Goal: Transaction & Acquisition: Purchase product/service

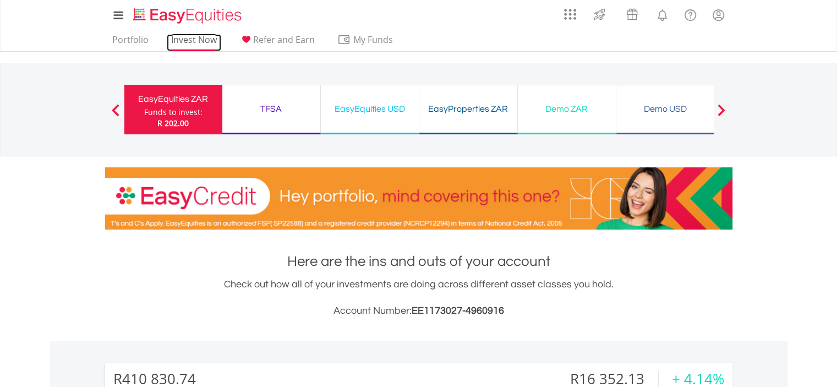
click at [203, 39] on link "Invest Now" at bounding box center [194, 42] width 55 height 17
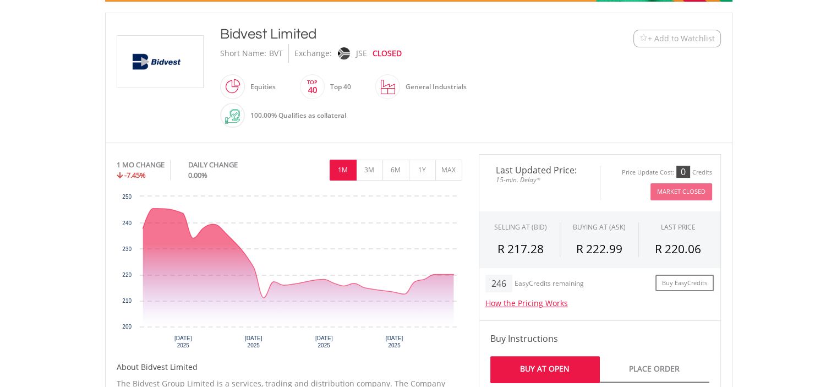
scroll to position [235, 0]
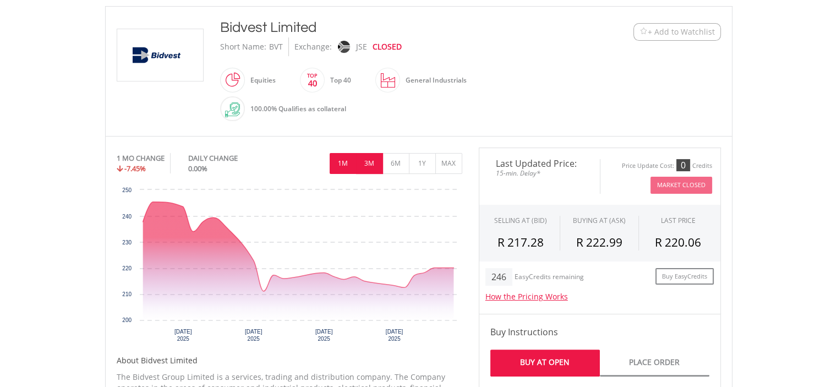
click at [369, 154] on button "3M" at bounding box center [369, 163] width 27 height 21
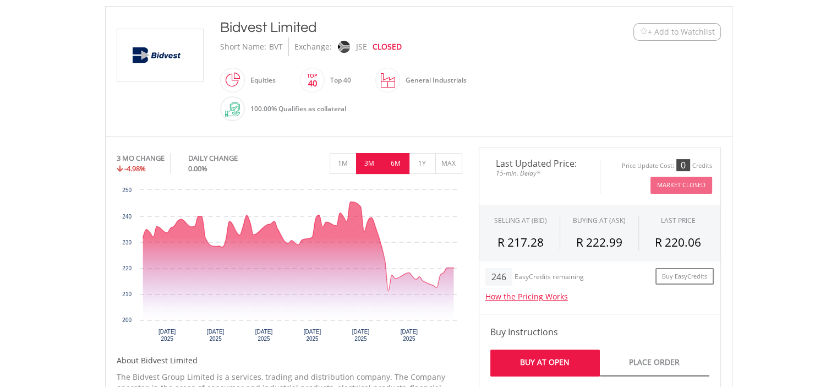
click at [405, 162] on button "6M" at bounding box center [396, 163] width 27 height 21
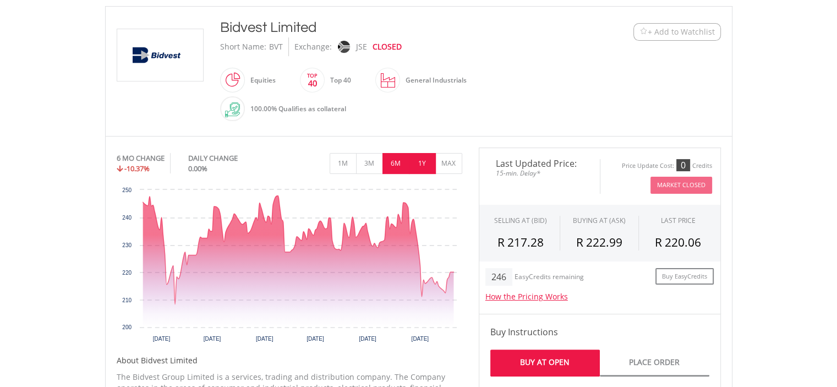
click at [419, 166] on button "1Y" at bounding box center [422, 163] width 27 height 21
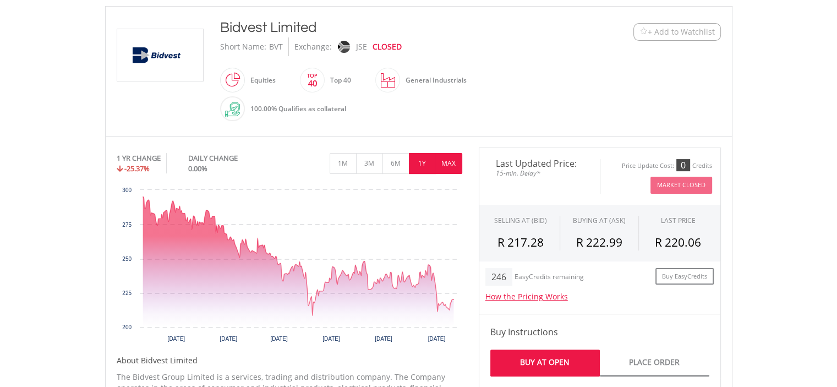
click at [445, 167] on button "MAX" at bounding box center [448, 163] width 27 height 21
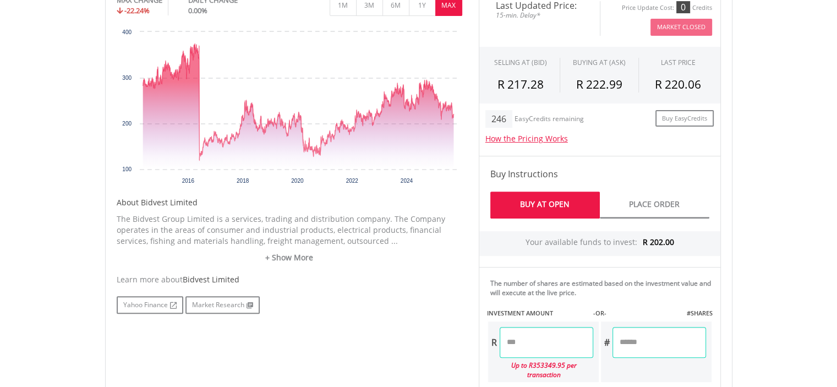
scroll to position [396, 0]
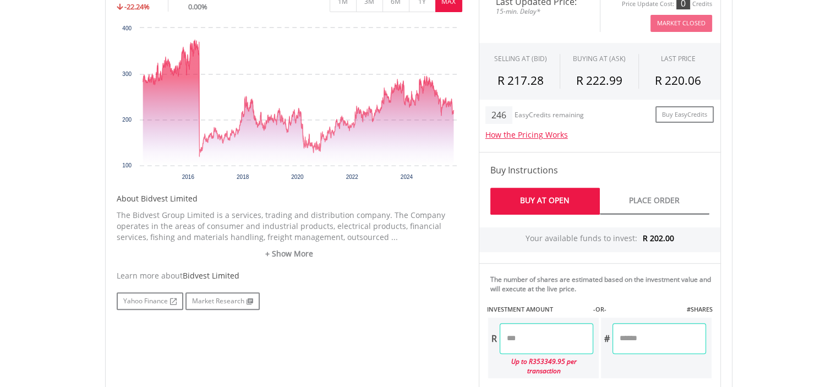
click at [628, 339] on input "number" at bounding box center [660, 338] width 94 height 31
type input "**"
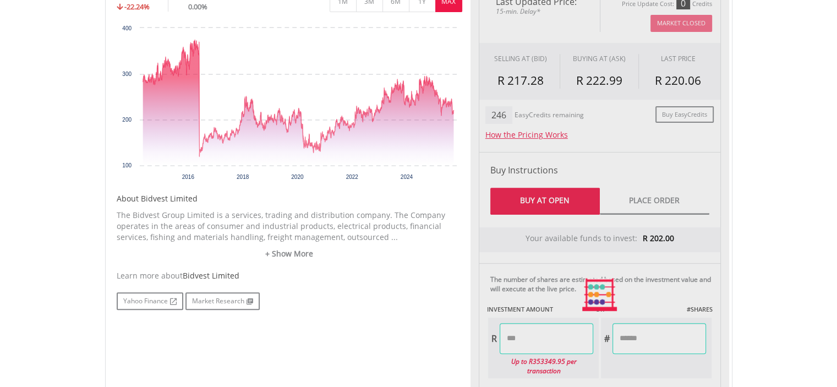
type input "******"
type input "***"
click at [728, 323] on div "Last Updated Price: 15-min. Delay* Price Update Cost: 0 Credits Market Closed S…" at bounding box center [600, 295] width 259 height 618
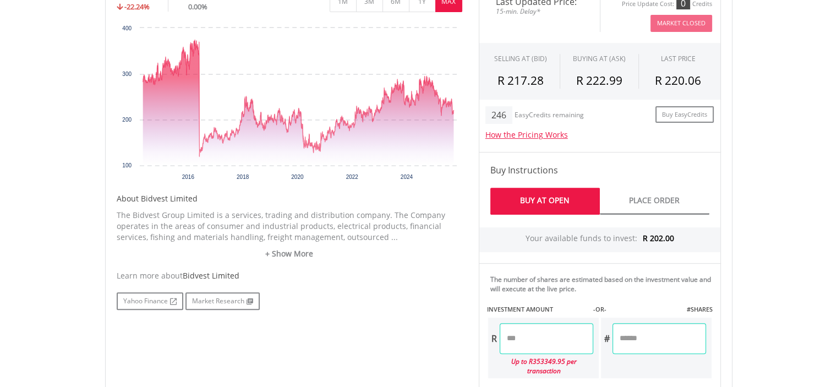
scroll to position [736, 0]
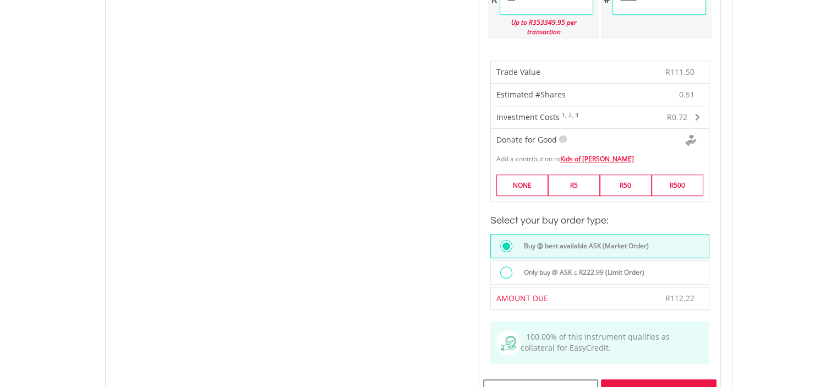
click at [654, 379] on div "Buy At Open" at bounding box center [658, 391] width 115 height 25
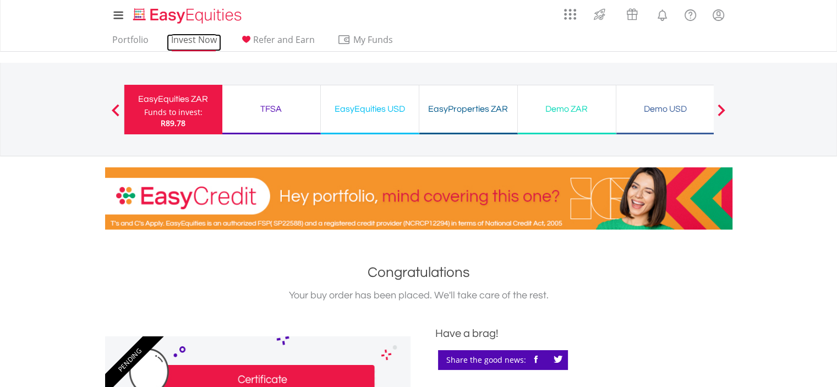
click at [188, 40] on link "Invest Now" at bounding box center [194, 42] width 55 height 17
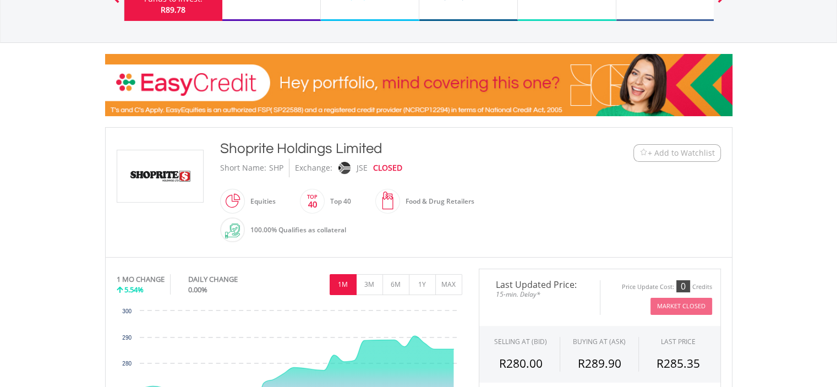
scroll to position [117, 0]
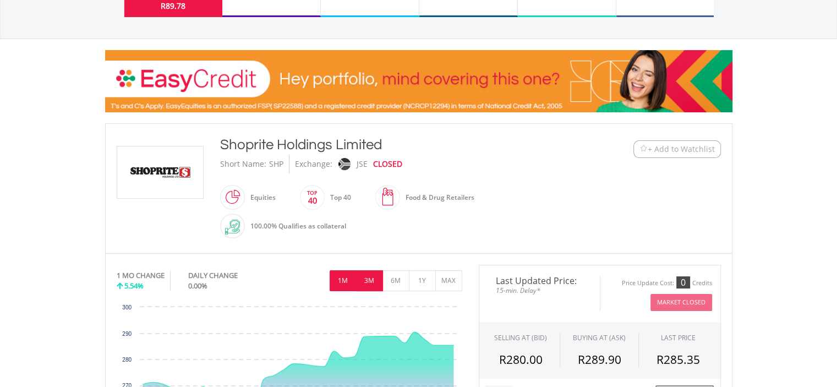
click at [374, 280] on button "3M" at bounding box center [369, 280] width 27 height 21
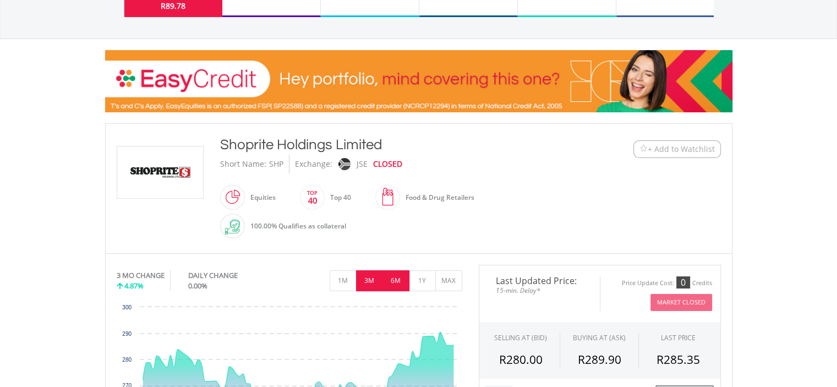
click at [396, 279] on button "6M" at bounding box center [396, 280] width 27 height 21
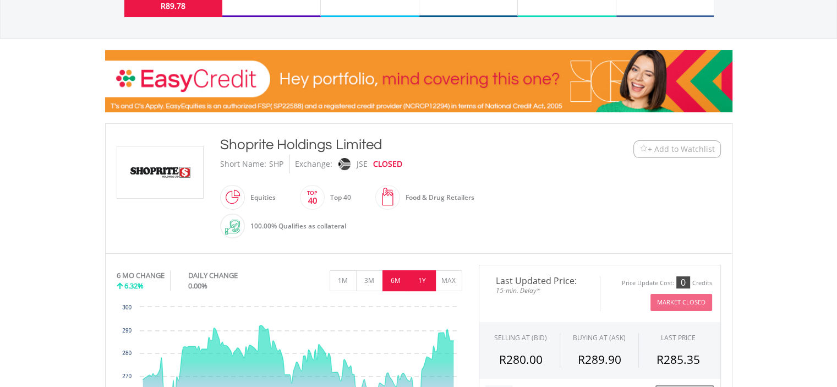
click at [429, 276] on button "1Y" at bounding box center [422, 280] width 27 height 21
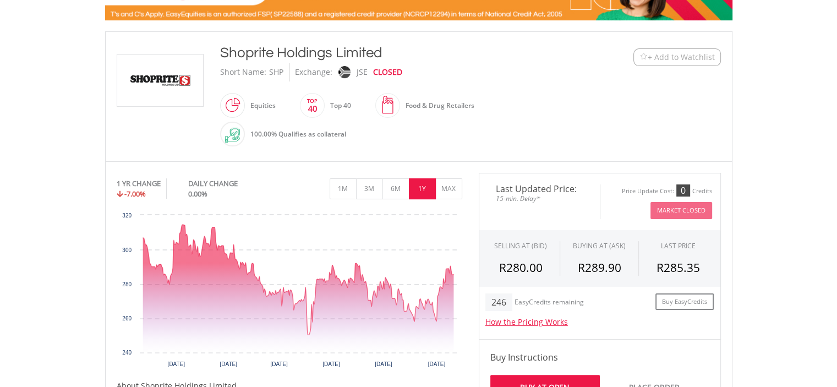
scroll to position [220, 0]
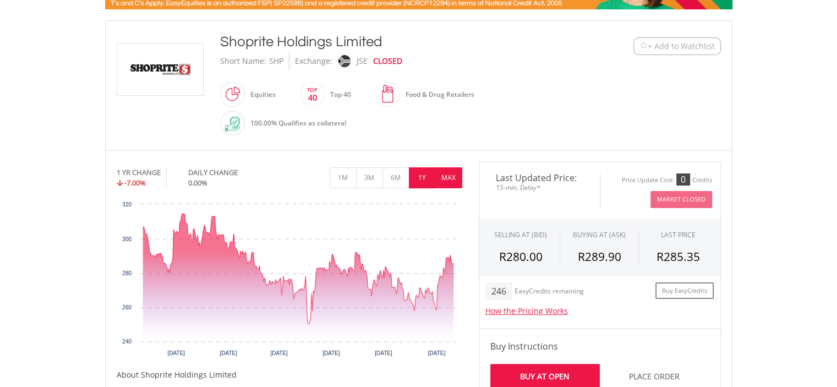
click at [455, 173] on button "MAX" at bounding box center [448, 177] width 27 height 21
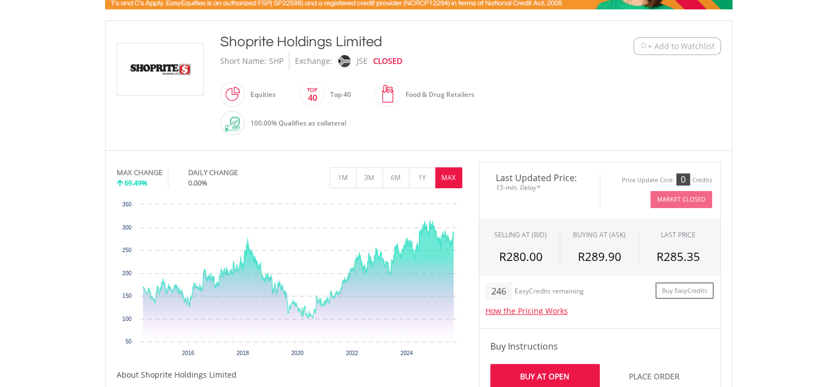
scroll to position [0, 0]
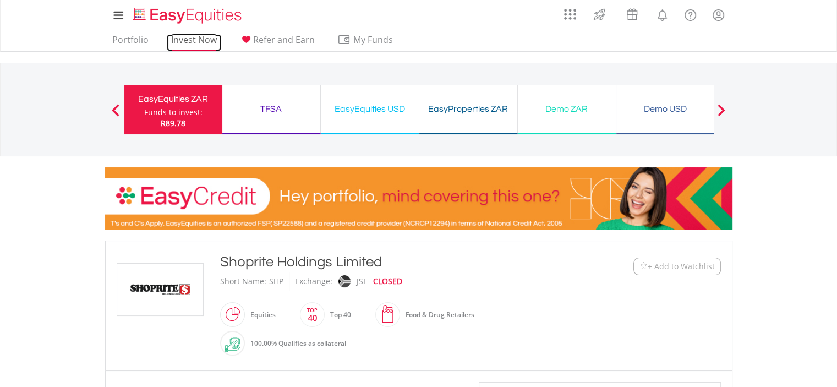
click at [203, 40] on link "Invest Now" at bounding box center [194, 42] width 55 height 17
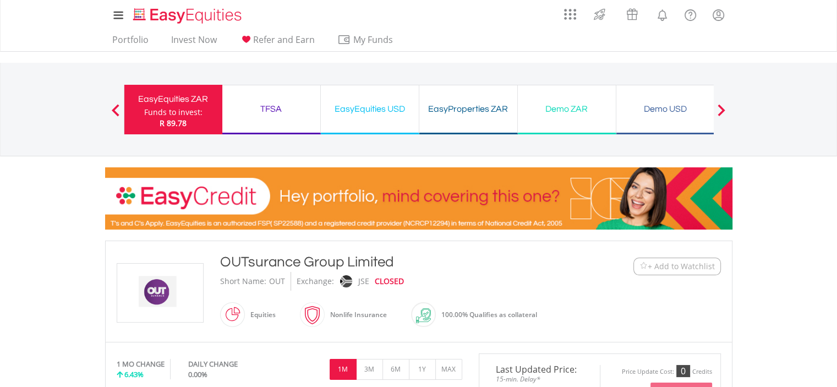
scroll to position [339, 0]
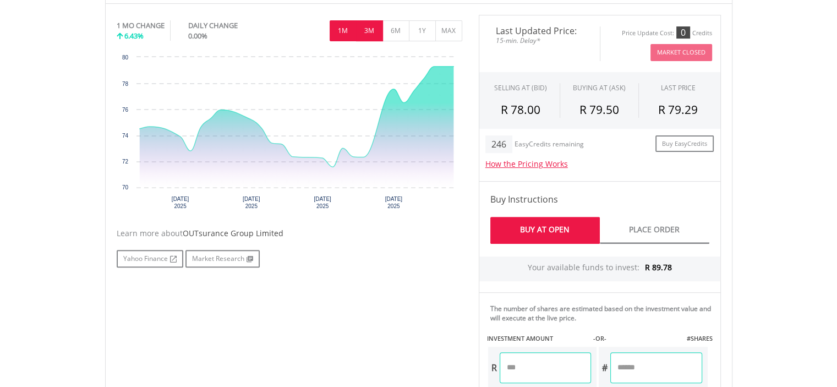
click at [370, 28] on button "3M" at bounding box center [369, 30] width 27 height 21
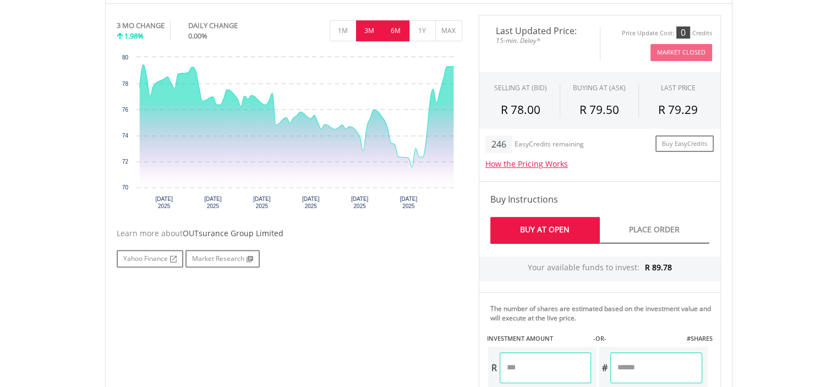
click at [396, 36] on button "6M" at bounding box center [396, 30] width 27 height 21
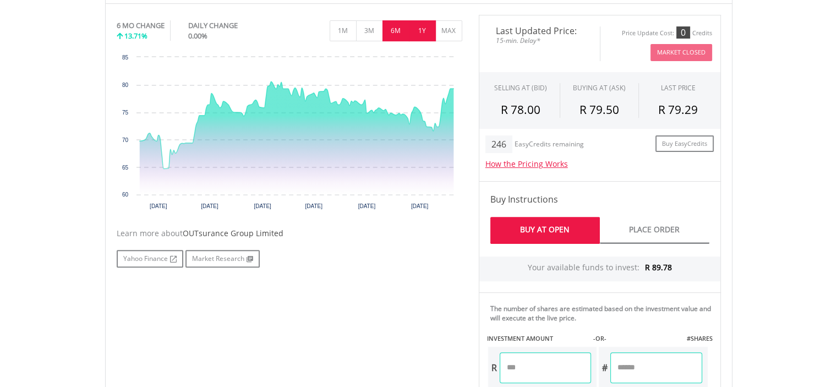
click at [418, 33] on button "1Y" at bounding box center [422, 30] width 27 height 21
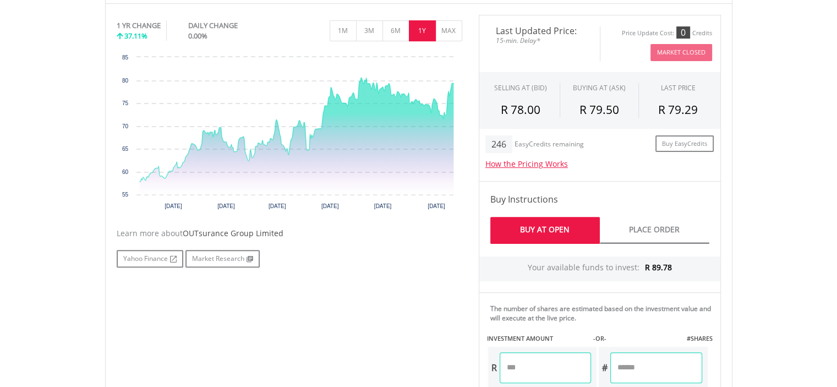
click at [418, 33] on button "1Y" at bounding box center [422, 30] width 27 height 21
click at [444, 29] on button "MAX" at bounding box center [448, 30] width 27 height 21
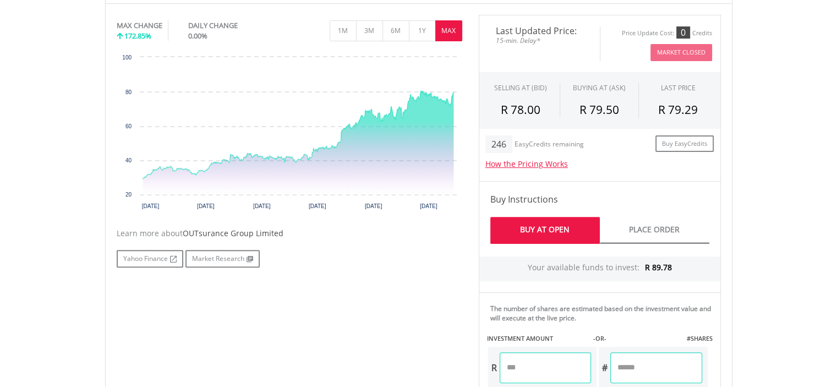
scroll to position [0, 0]
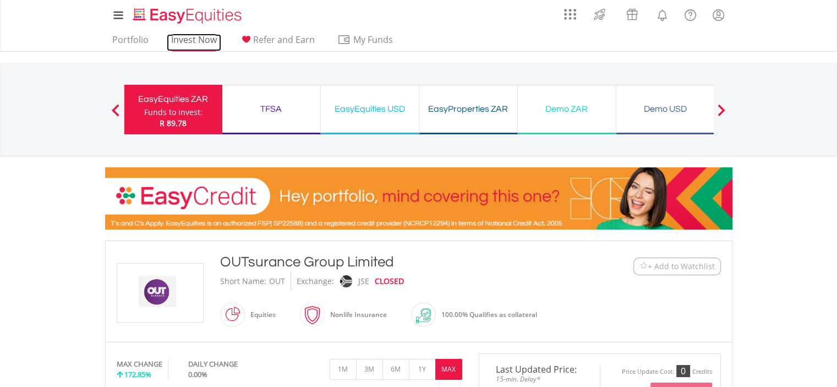
click at [184, 39] on link "Invest Now" at bounding box center [194, 42] width 55 height 17
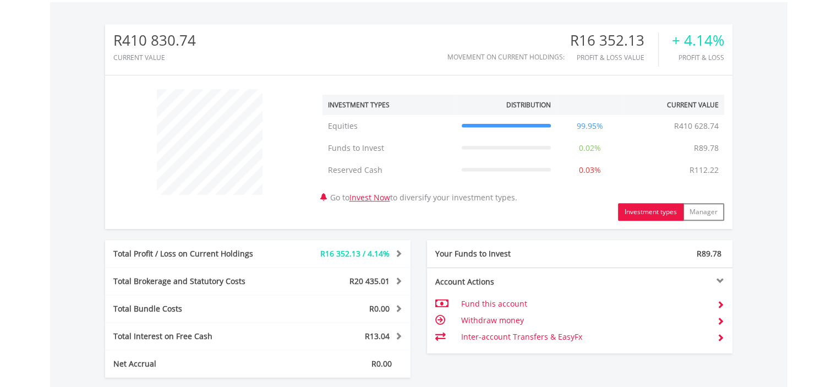
scroll to position [565, 0]
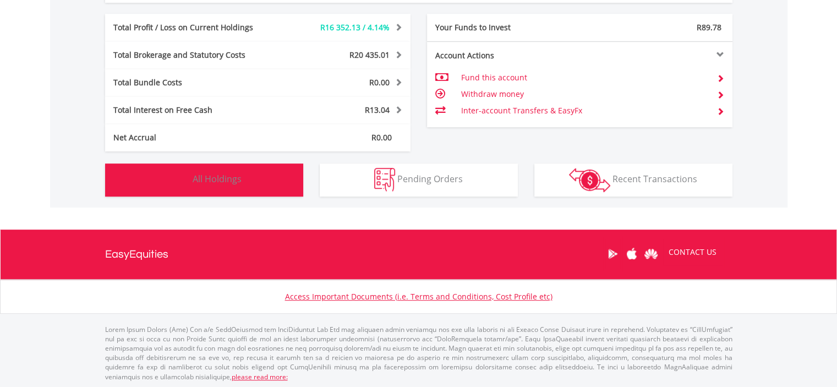
click at [250, 187] on button "Holdings All Holdings" at bounding box center [204, 180] width 198 height 33
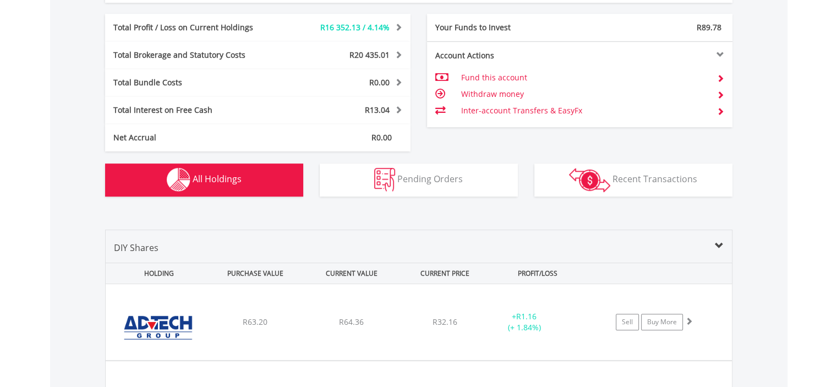
scroll to position [793, 0]
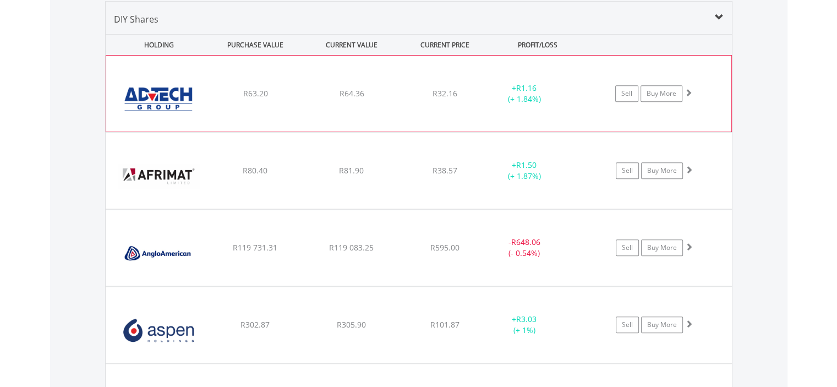
click at [174, 94] on img at bounding box center [159, 98] width 95 height 59
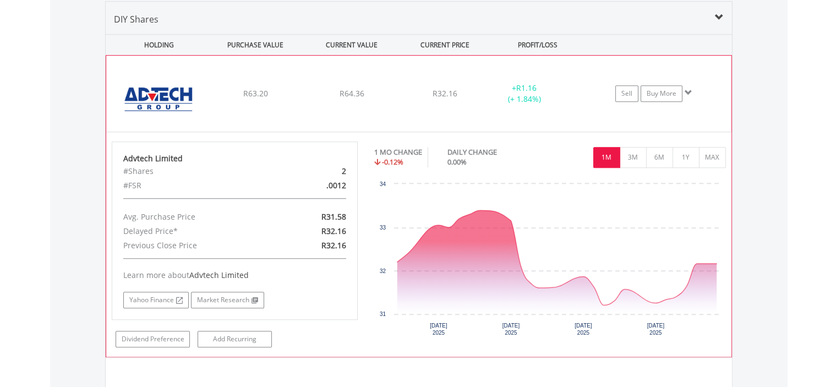
click at [174, 94] on img at bounding box center [159, 98] width 95 height 59
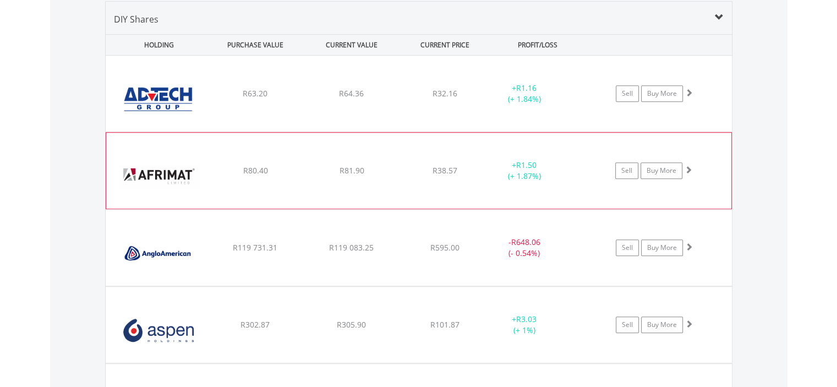
click at [183, 164] on img at bounding box center [159, 175] width 95 height 59
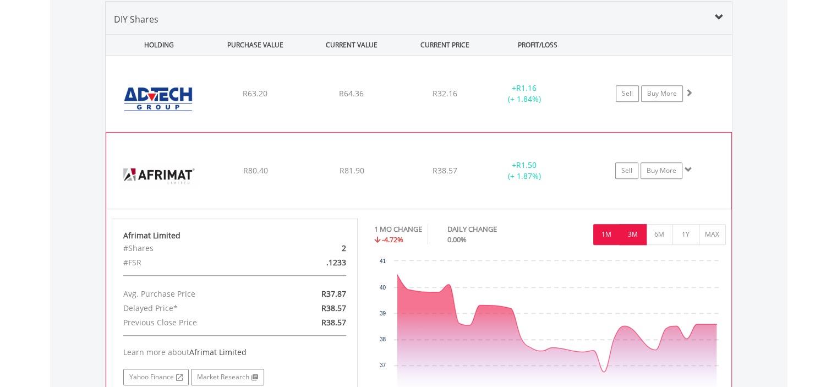
click at [636, 241] on button "3M" at bounding box center [633, 234] width 27 height 21
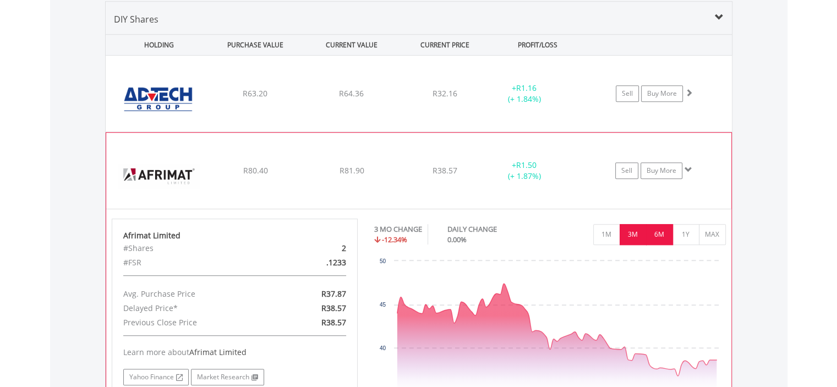
click at [657, 234] on button "6M" at bounding box center [659, 234] width 27 height 21
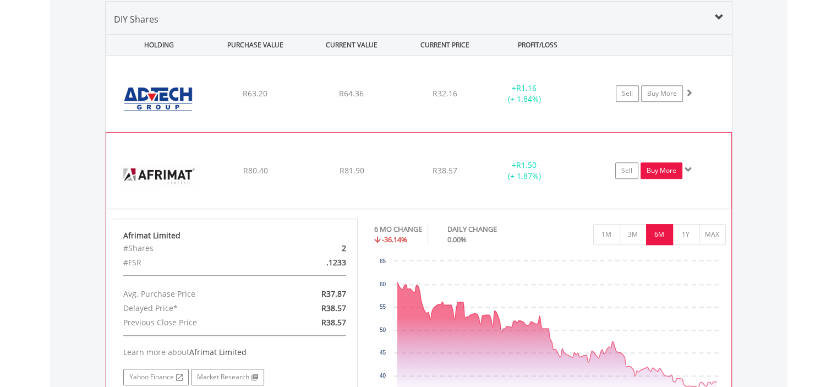
click at [659, 167] on link "Buy More" at bounding box center [662, 170] width 42 height 17
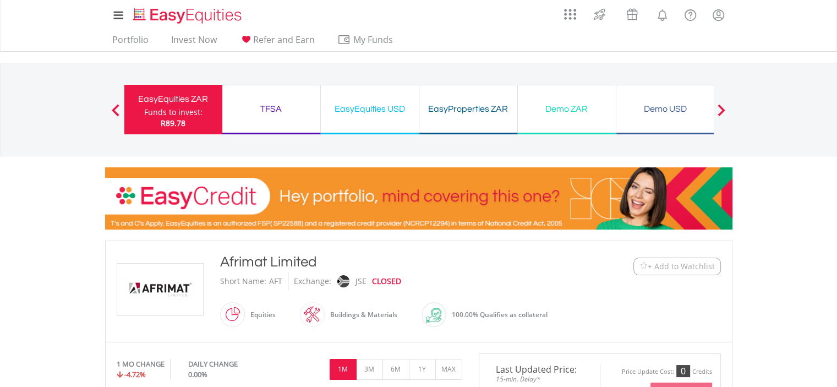
scroll to position [339, 0]
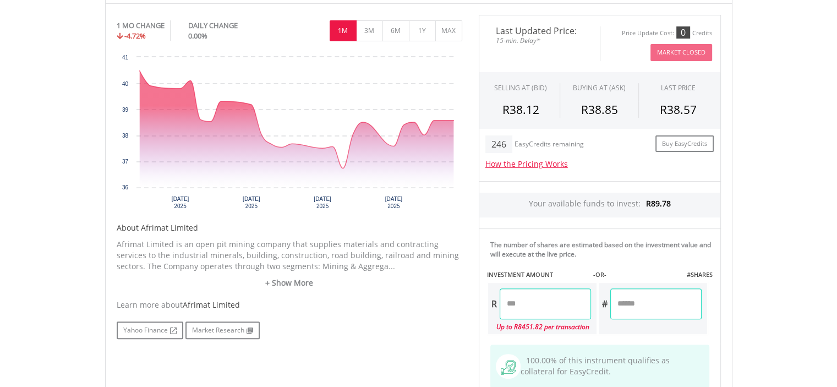
click at [639, 288] on input "number" at bounding box center [656, 303] width 91 height 31
type input "*"
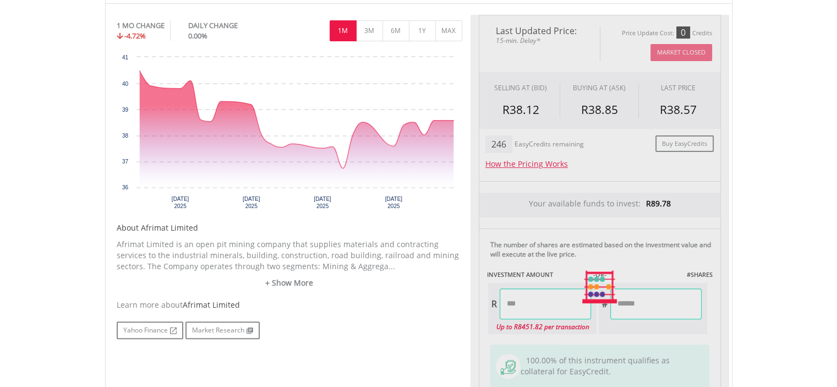
type input "******"
click at [723, 314] on div "Last Updated Price: 15-min. Delay* Price Update Cost: 0 Credits Market Closed S…" at bounding box center [600, 287] width 259 height 545
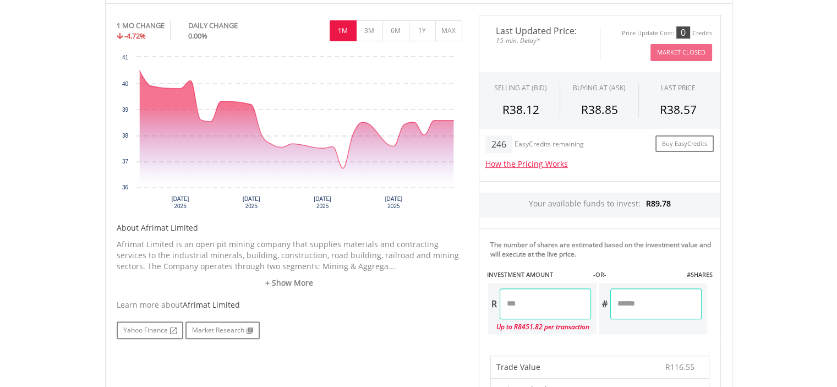
click at [634, 301] on input "*" at bounding box center [656, 303] width 91 height 31
type input "*"
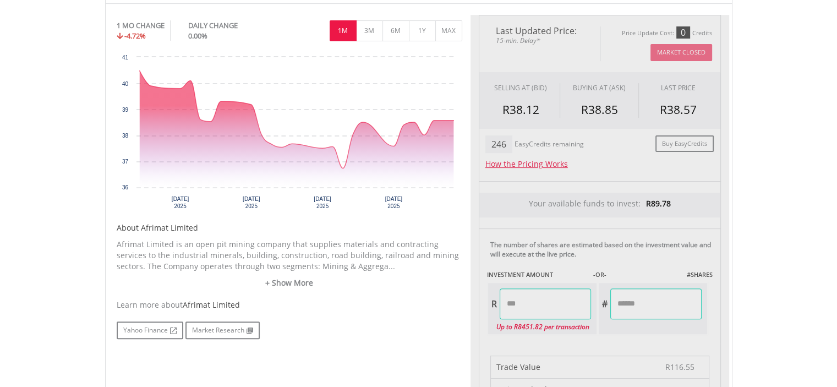
type input "*****"
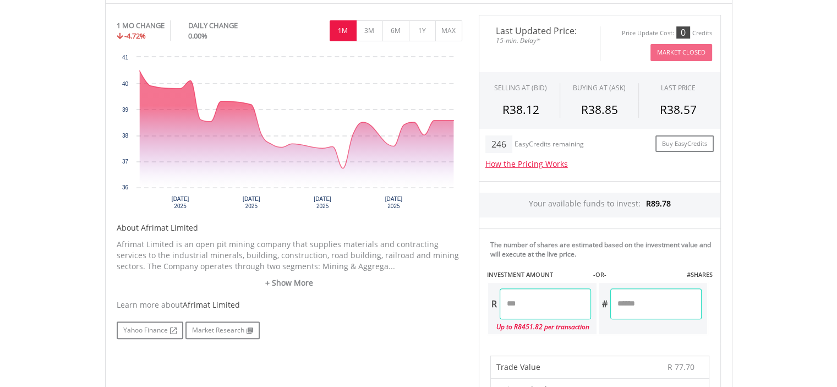
scroll to position [677, 0]
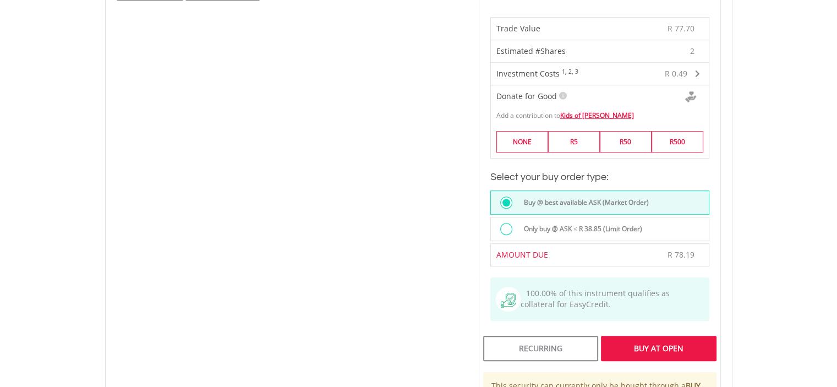
click at [505, 223] on div at bounding box center [506, 229] width 12 height 12
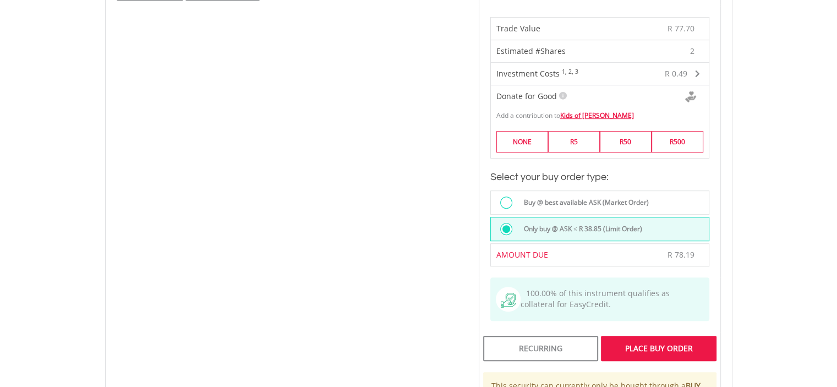
click at [509, 199] on div at bounding box center [506, 203] width 12 height 12
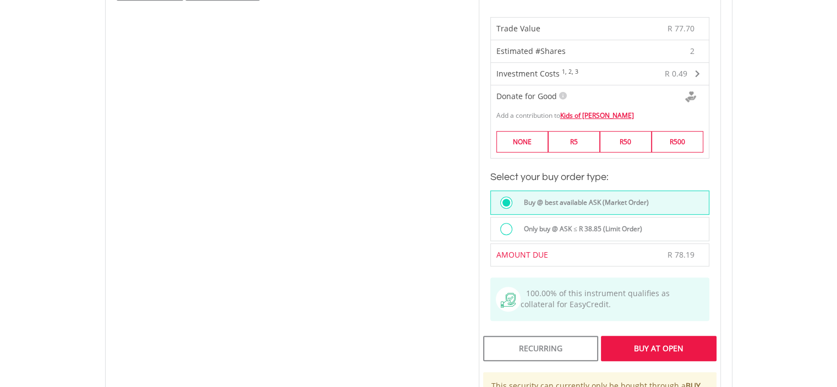
click at [635, 345] on div "Buy At Open" at bounding box center [658, 348] width 115 height 25
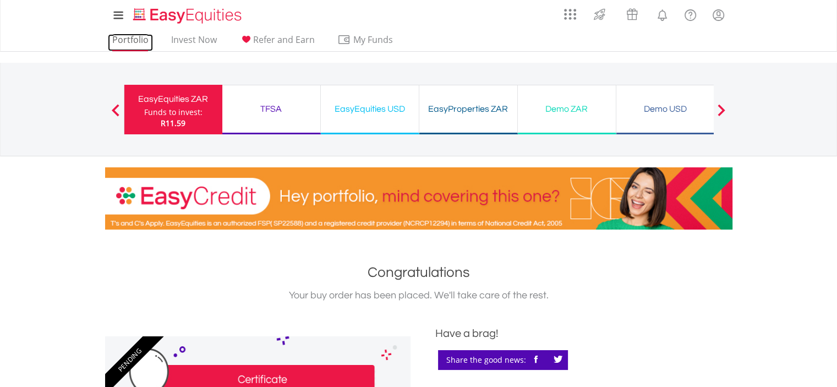
click at [133, 38] on link "Portfolio" at bounding box center [130, 42] width 45 height 17
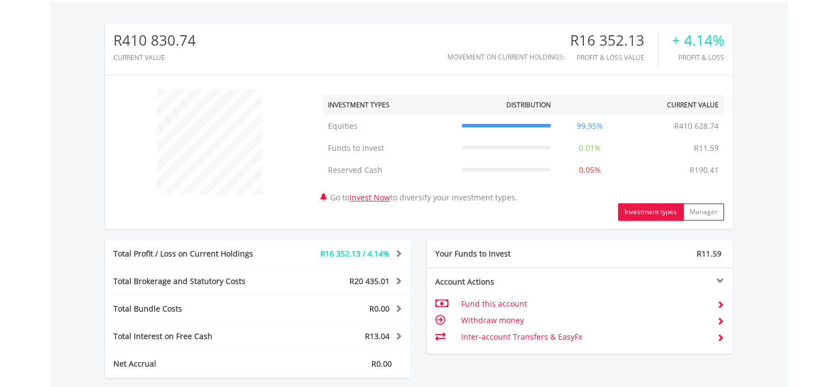
scroll to position [562, 0]
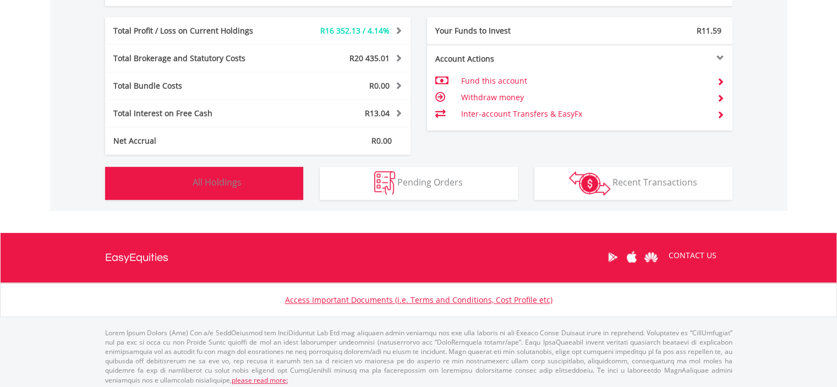
click at [252, 175] on button "Holdings All Holdings" at bounding box center [204, 183] width 198 height 33
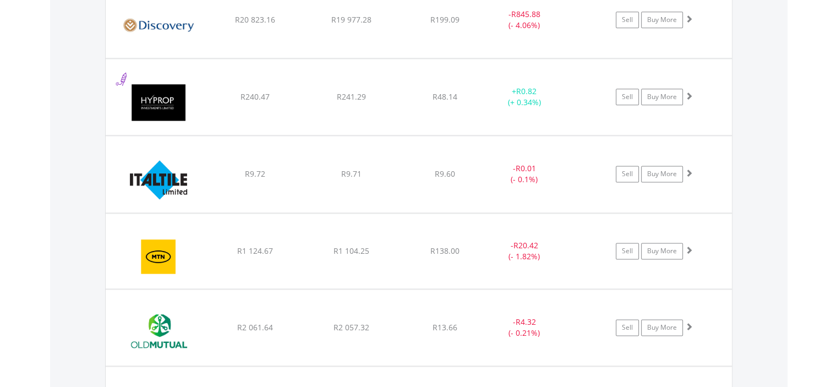
scroll to position [1410, 0]
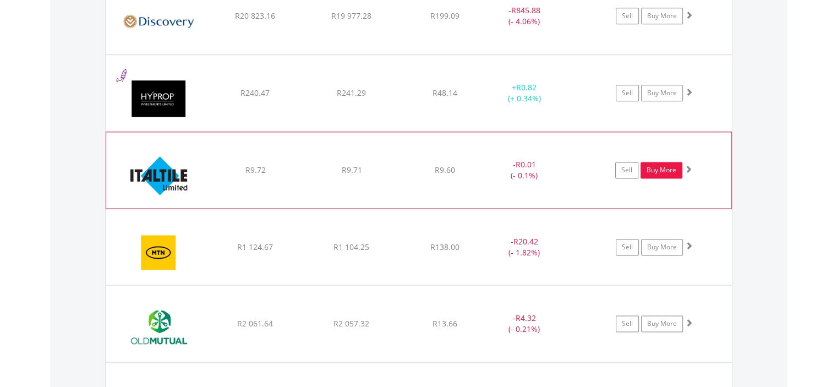
click at [658, 165] on link "Buy More" at bounding box center [662, 170] width 42 height 17
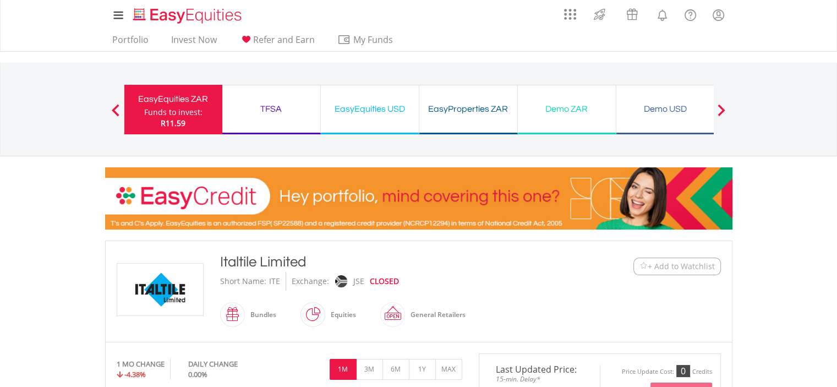
scroll to position [339, 0]
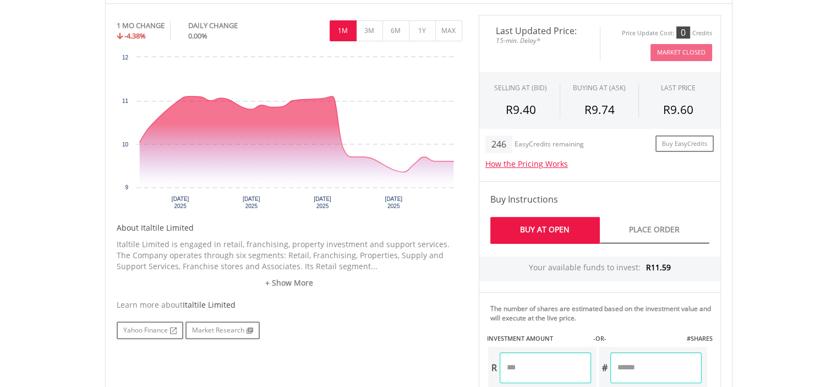
click at [636, 361] on input "number" at bounding box center [656, 367] width 91 height 31
type input "*"
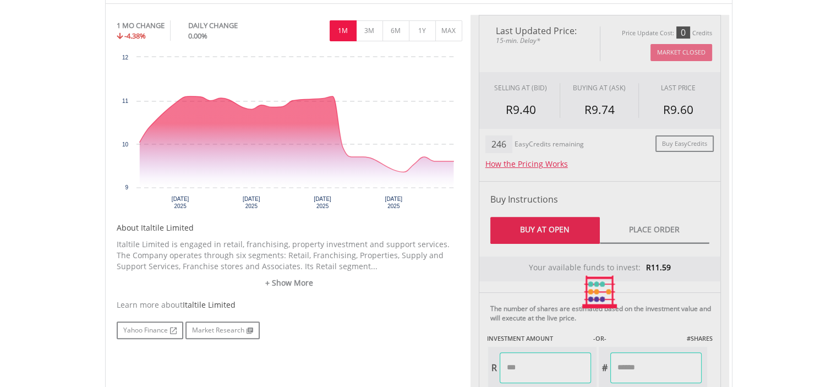
type input "****"
click at [728, 367] on div "Last Updated Price: 15-min. Delay* Price Update Cost: 0 Credits Market Closed S…" at bounding box center [600, 292] width 259 height 554
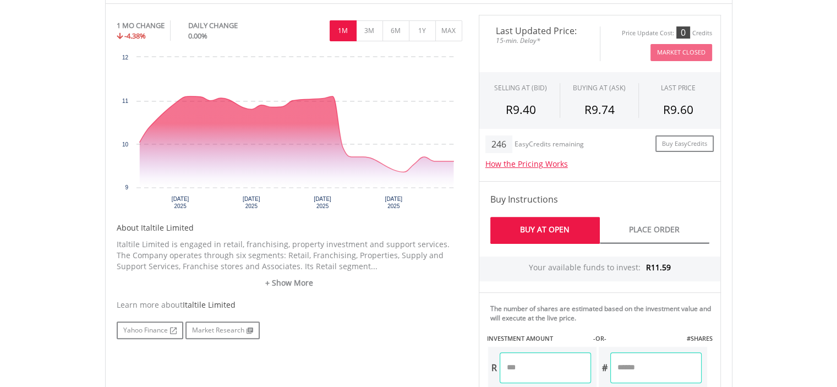
scroll to position [677, 0]
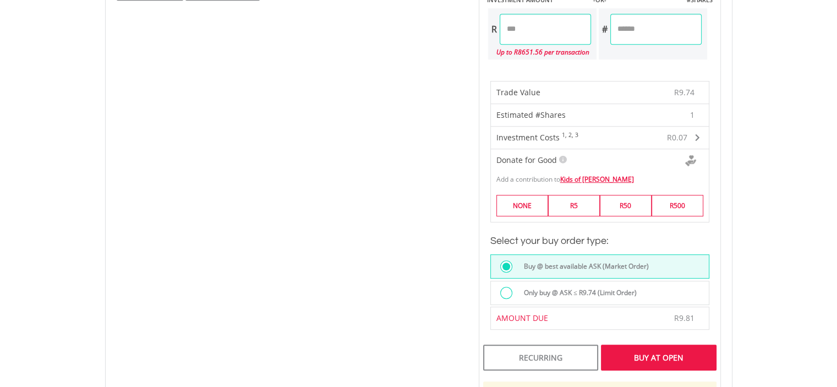
click at [658, 358] on div "Buy At Open" at bounding box center [658, 357] width 115 height 25
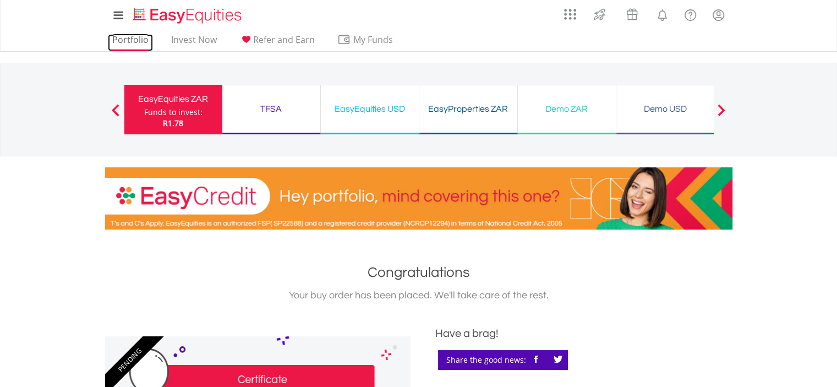
click at [125, 43] on link "Portfolio" at bounding box center [130, 42] width 45 height 17
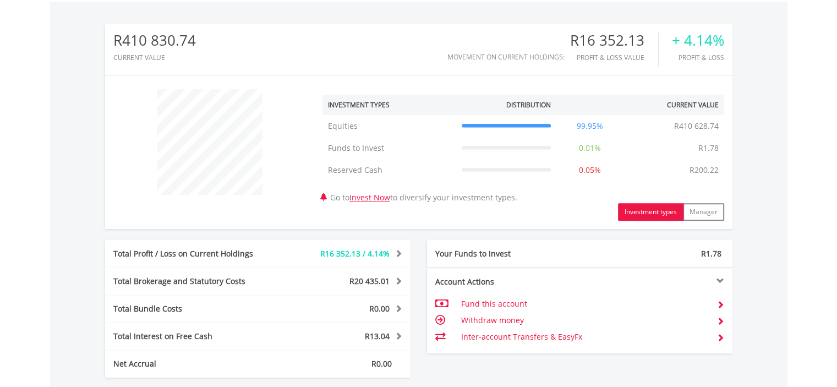
scroll to position [565, 0]
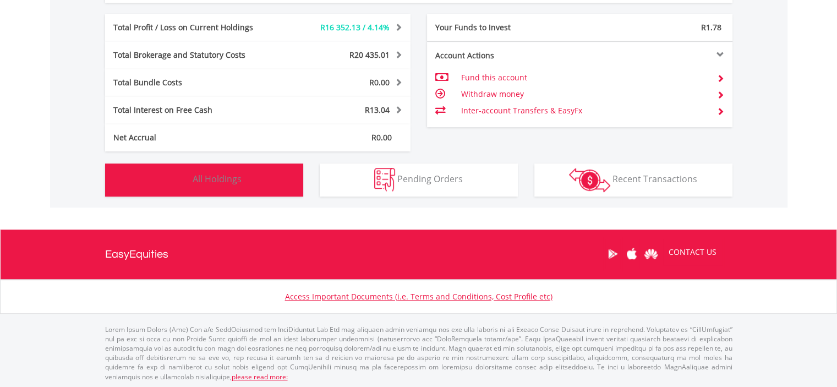
click at [214, 184] on button "Holdings All Holdings" at bounding box center [204, 180] width 198 height 33
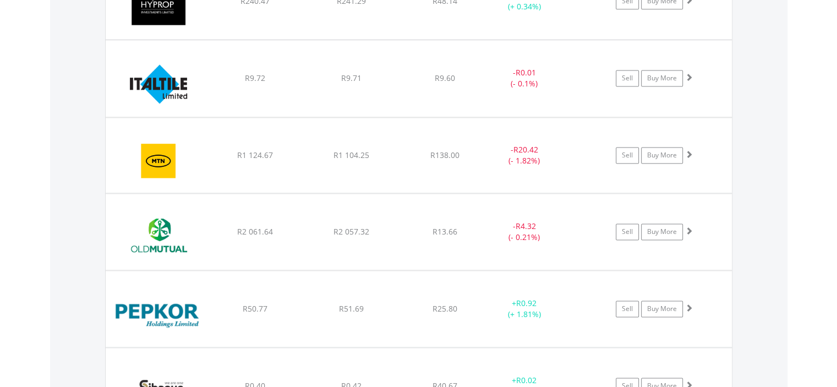
scroll to position [1512, 0]
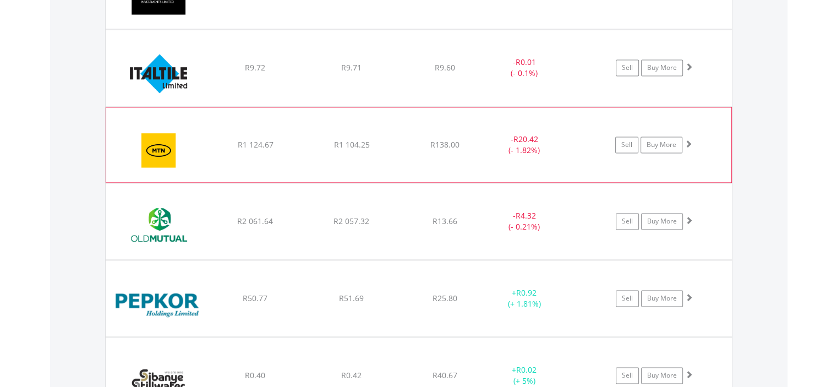
click at [149, 145] on img at bounding box center [159, 150] width 95 height 58
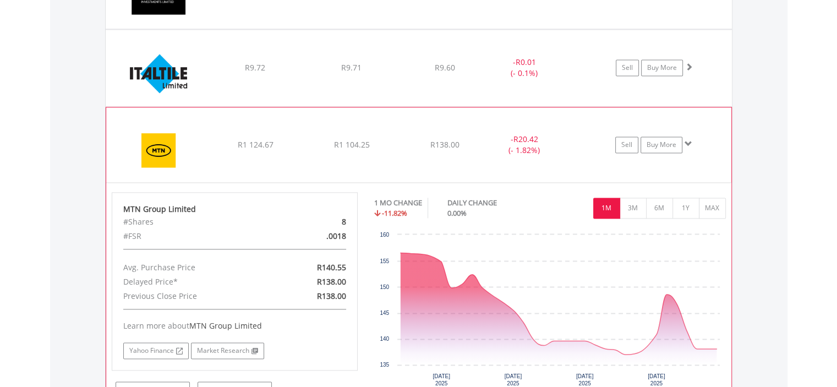
click at [149, 145] on img at bounding box center [159, 150] width 95 height 58
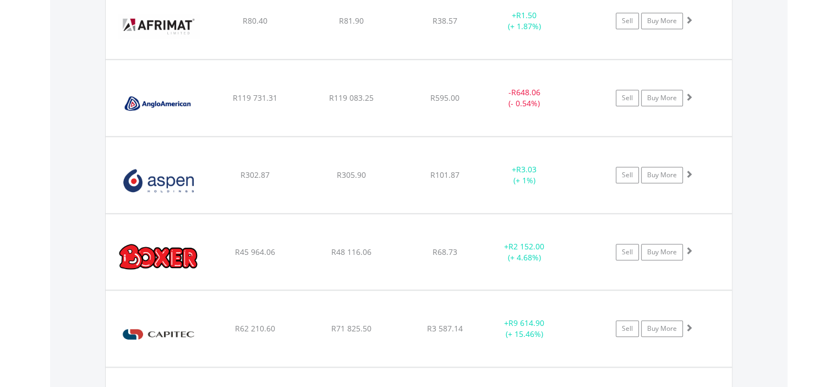
scroll to position [951, 0]
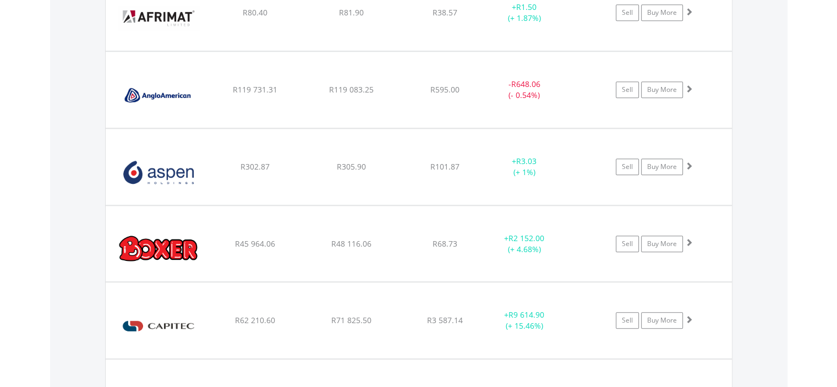
click at [835, 357] on body "My Investments Invest Now New Listings Sell My Recurring Investments Pending Or…" at bounding box center [418, 196] width 837 height 2294
drag, startPoint x: 835, startPoint y: 357, endPoint x: 842, endPoint y: 351, distance: 8.6
click at [837, 351] on html "My Investments Invest Now New Listings Sell My Recurring Investments Pending Or…" at bounding box center [418, 196] width 837 height 2294
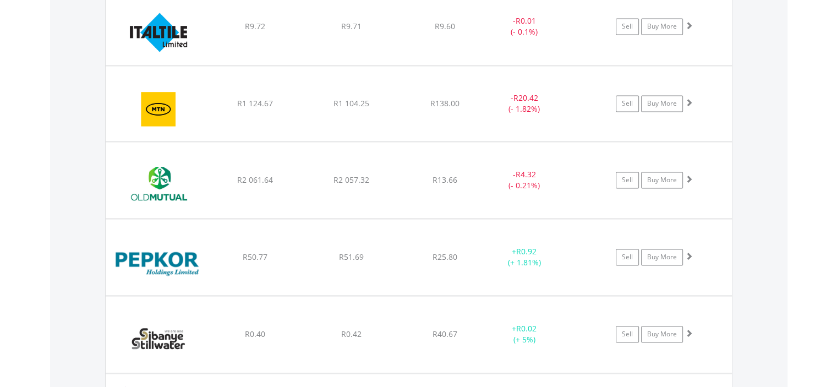
scroll to position [1215, 0]
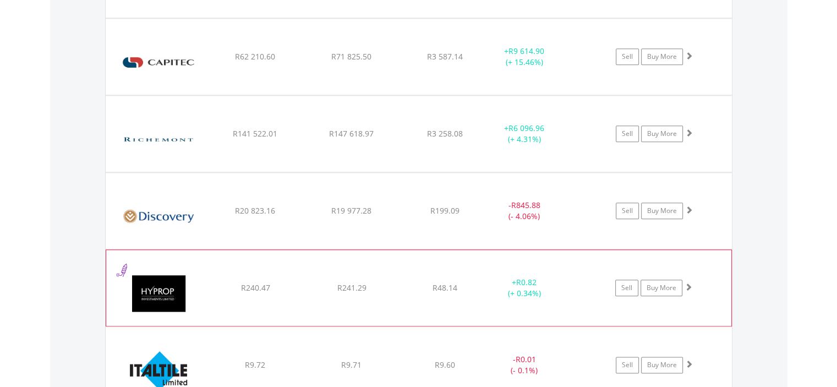
click at [150, 293] on img at bounding box center [159, 293] width 95 height 59
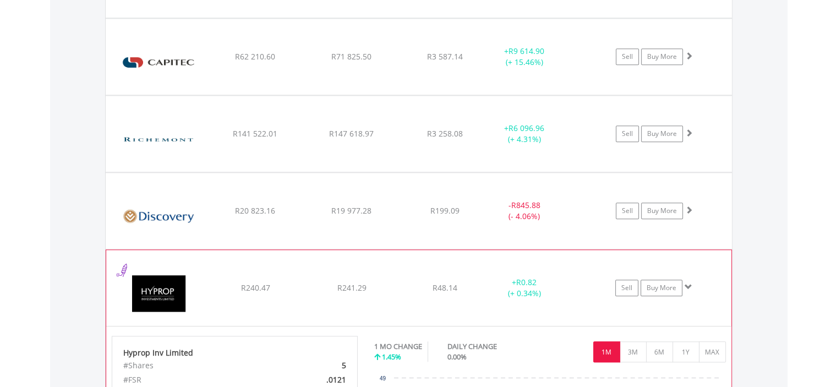
click at [150, 293] on img at bounding box center [159, 293] width 95 height 59
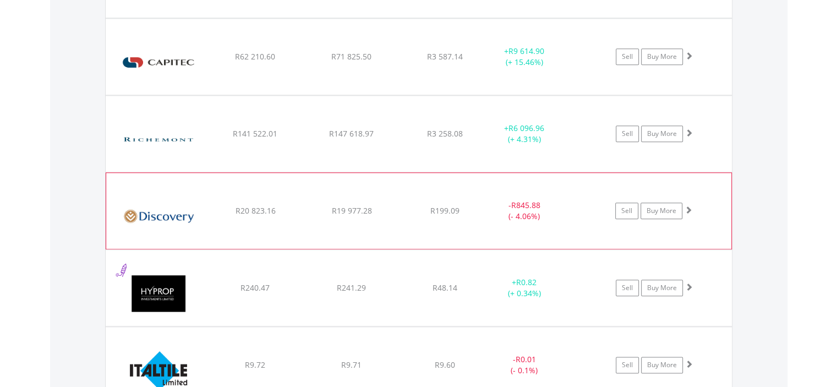
click at [168, 220] on img at bounding box center [159, 216] width 95 height 59
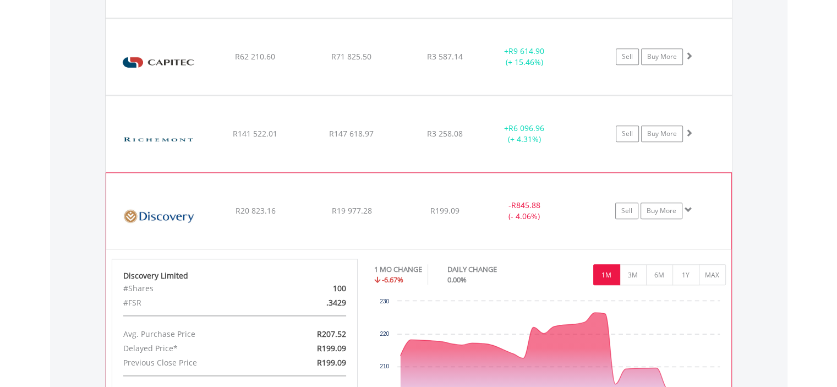
click at [168, 219] on img at bounding box center [159, 216] width 95 height 59
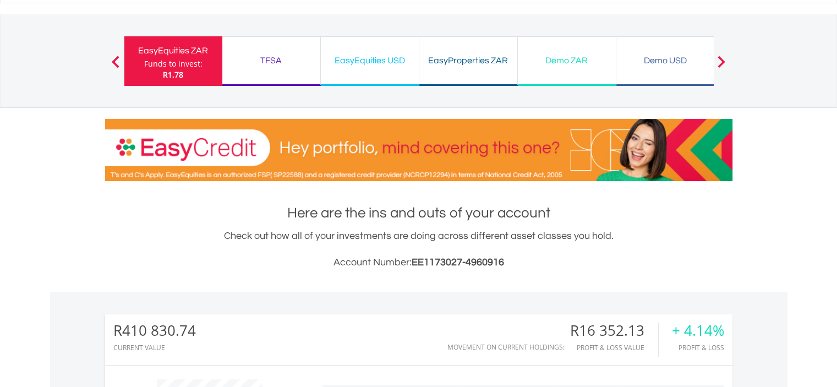
scroll to position [0, 0]
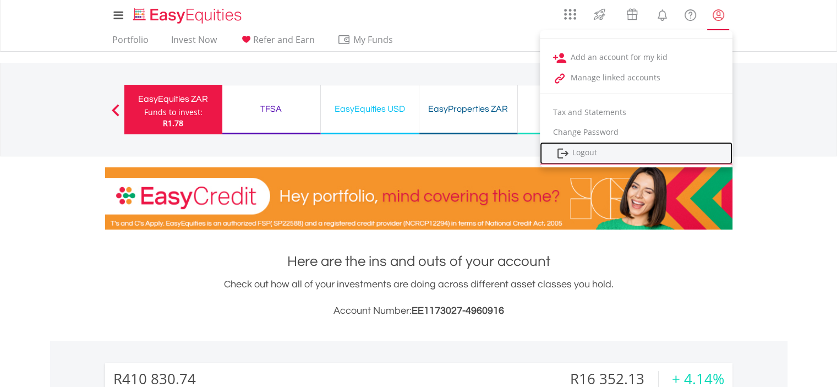
click at [596, 150] on link "Logout" at bounding box center [636, 153] width 193 height 23
